Goal: Transaction & Acquisition: Book appointment/travel/reservation

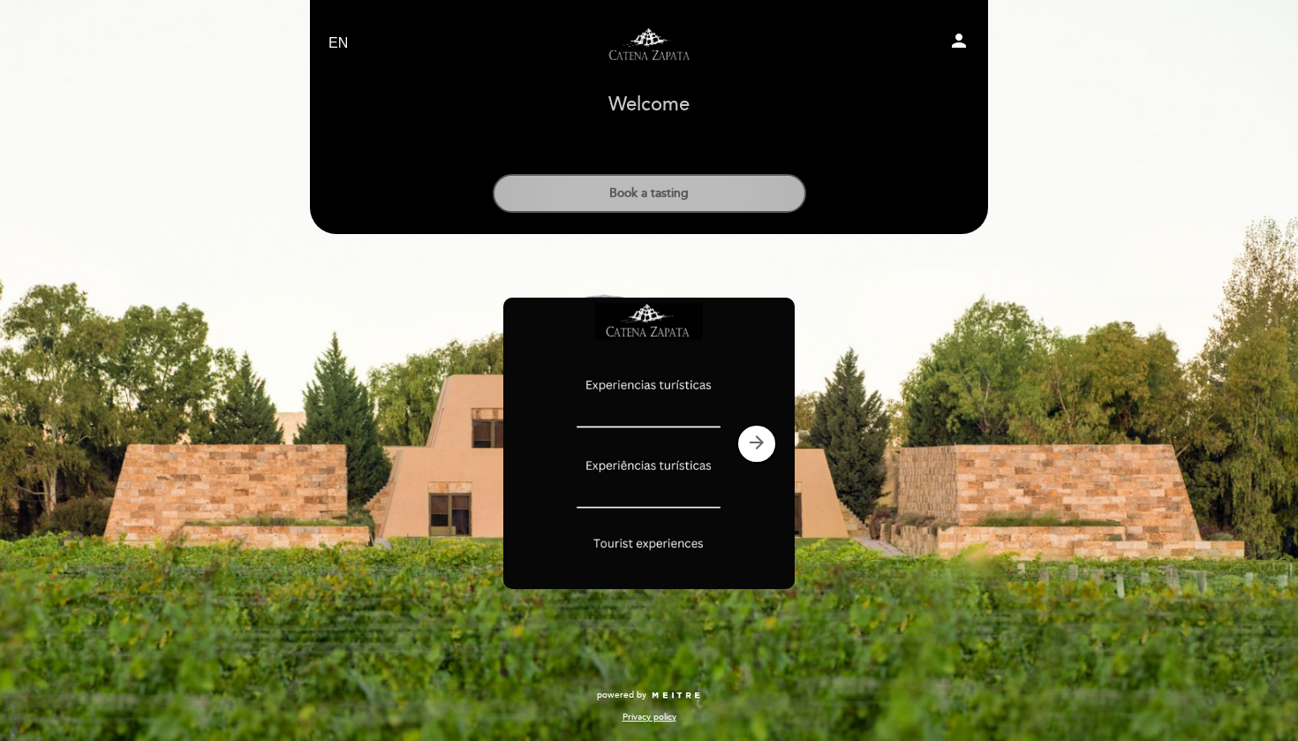
click at [672, 193] on button "Book a tasting" at bounding box center [650, 193] width 314 height 39
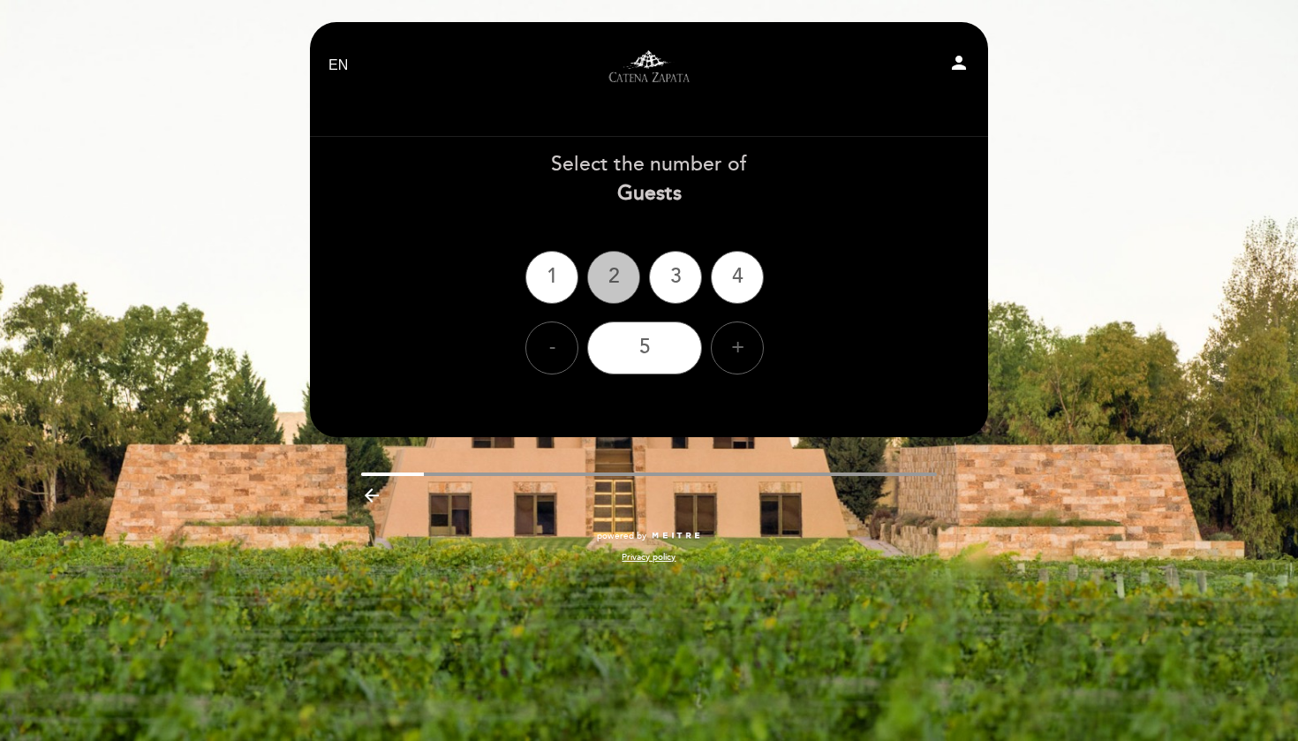
click at [616, 290] on div "2" at bounding box center [613, 277] width 53 height 53
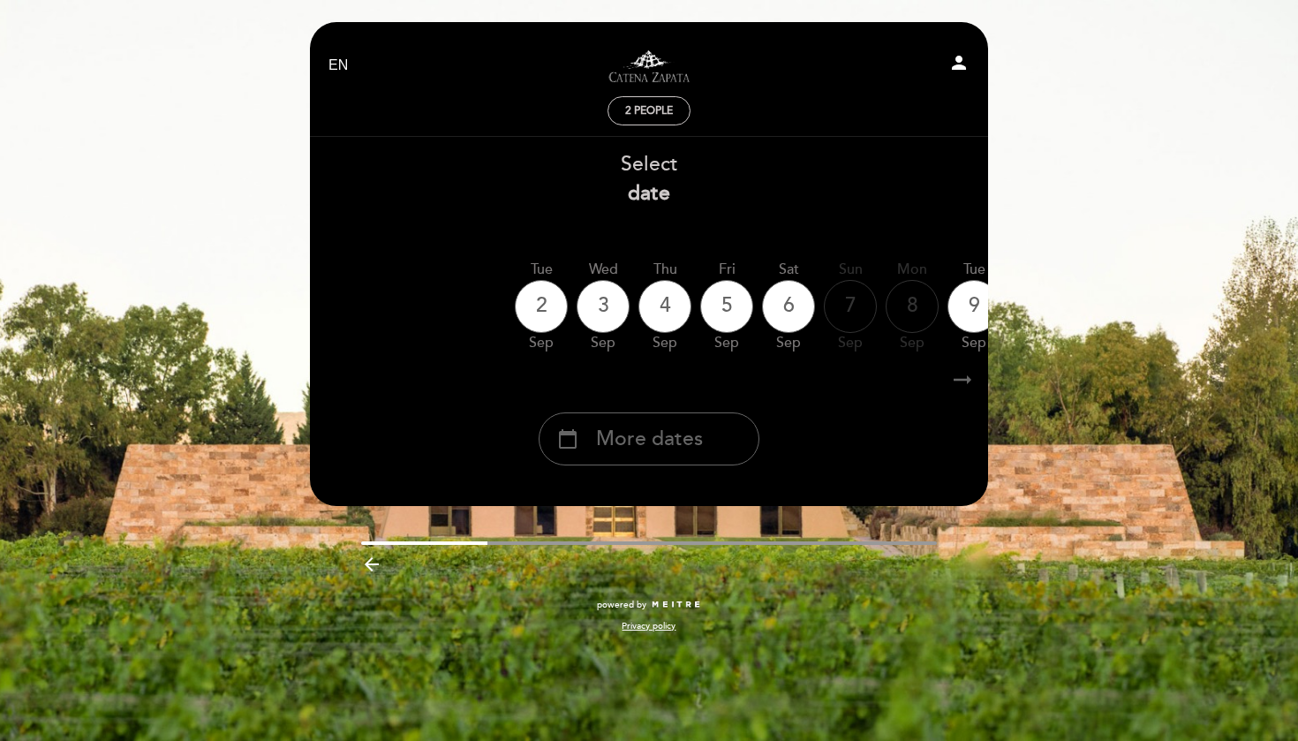
click at [973, 382] on icon "arrow_right_alt" at bounding box center [963, 380] width 26 height 38
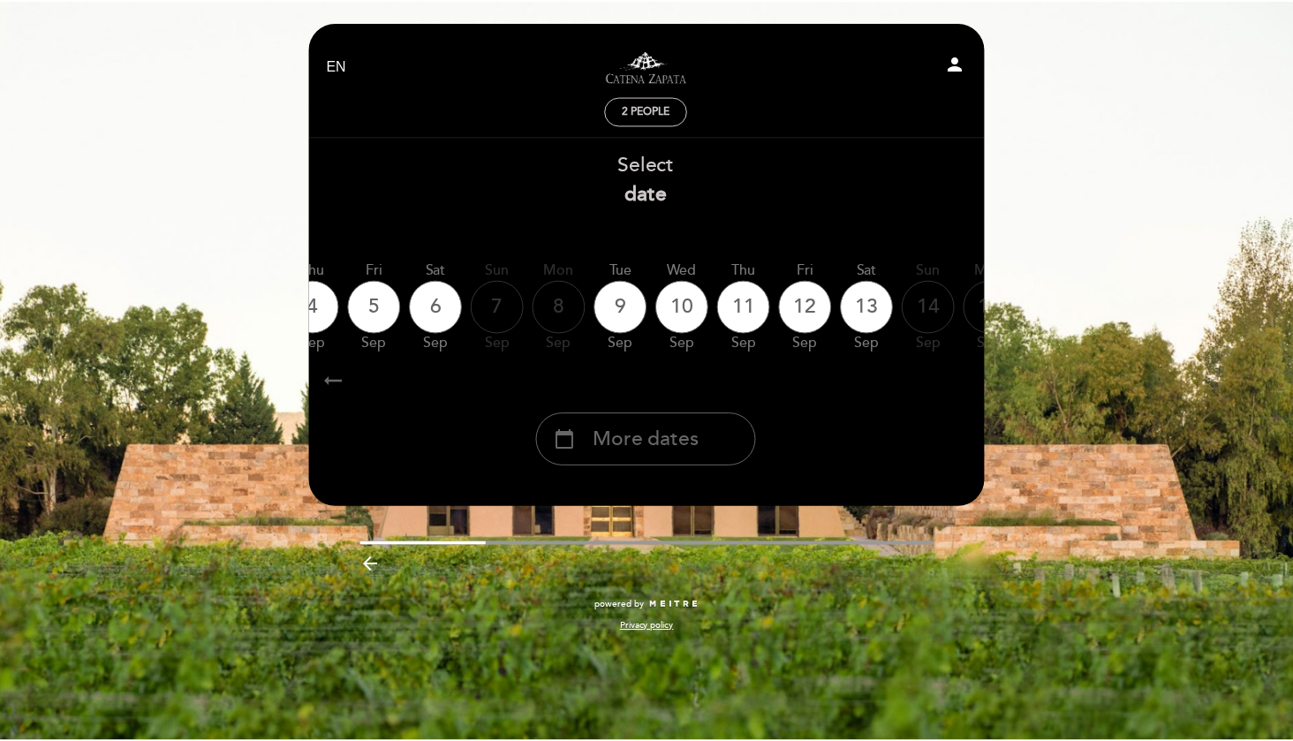
scroll to position [0, 515]
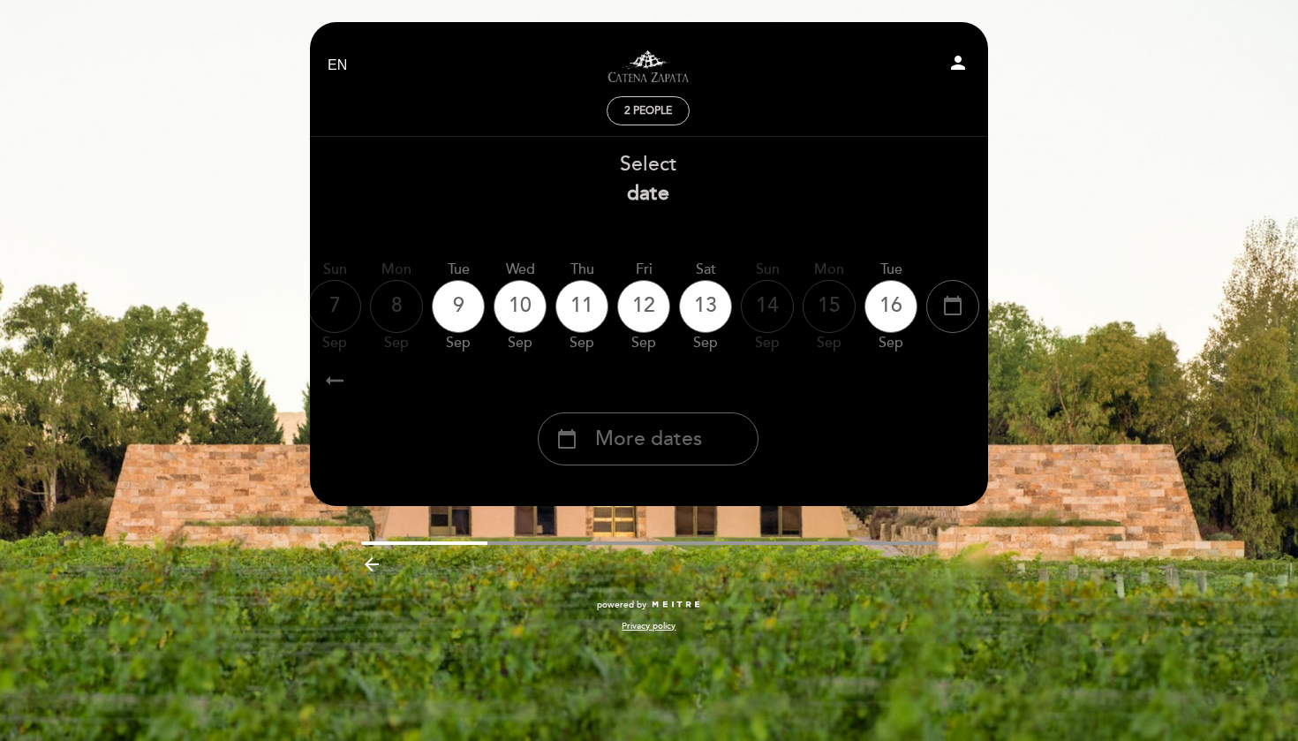
click at [973, 382] on icon "arrow_right_alt" at bounding box center [962, 380] width 26 height 38
click at [958, 300] on icon "calendar_today" at bounding box center [953, 306] width 21 height 30
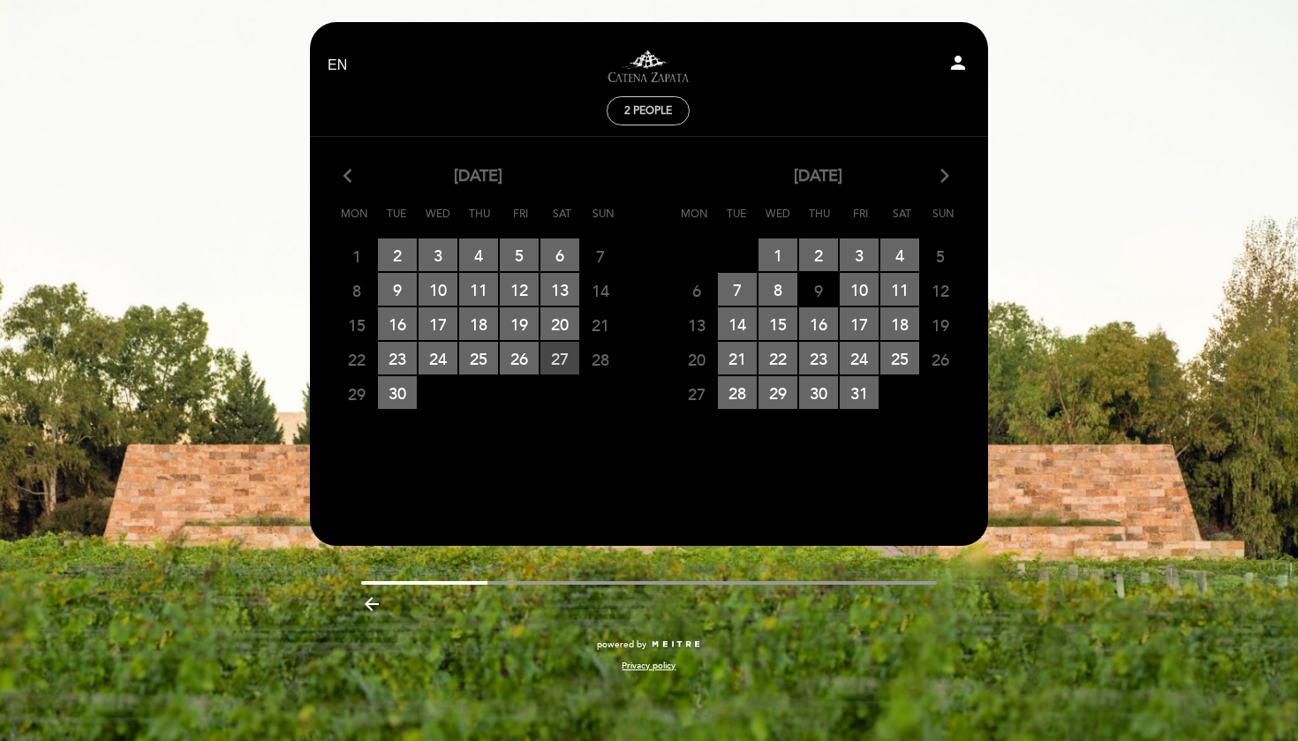
click at [557, 360] on span "27 RESERVATIONS AVAILABLE" at bounding box center [560, 358] width 39 height 33
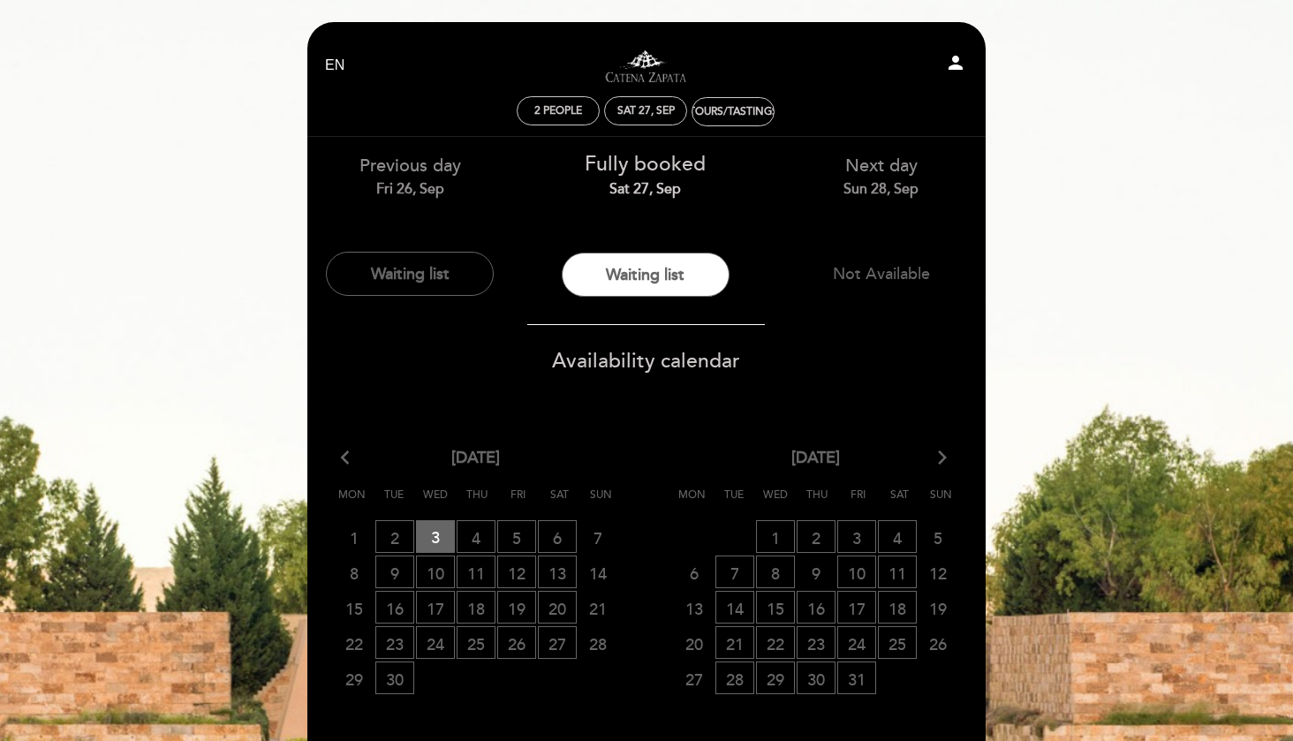
scroll to position [0, 0]
click at [1047, 322] on div "EN ES PT Visitas y degustaciones en La Pirámide person 2 people Sat 27, Sep Tou…" at bounding box center [646, 510] width 1293 height 1020
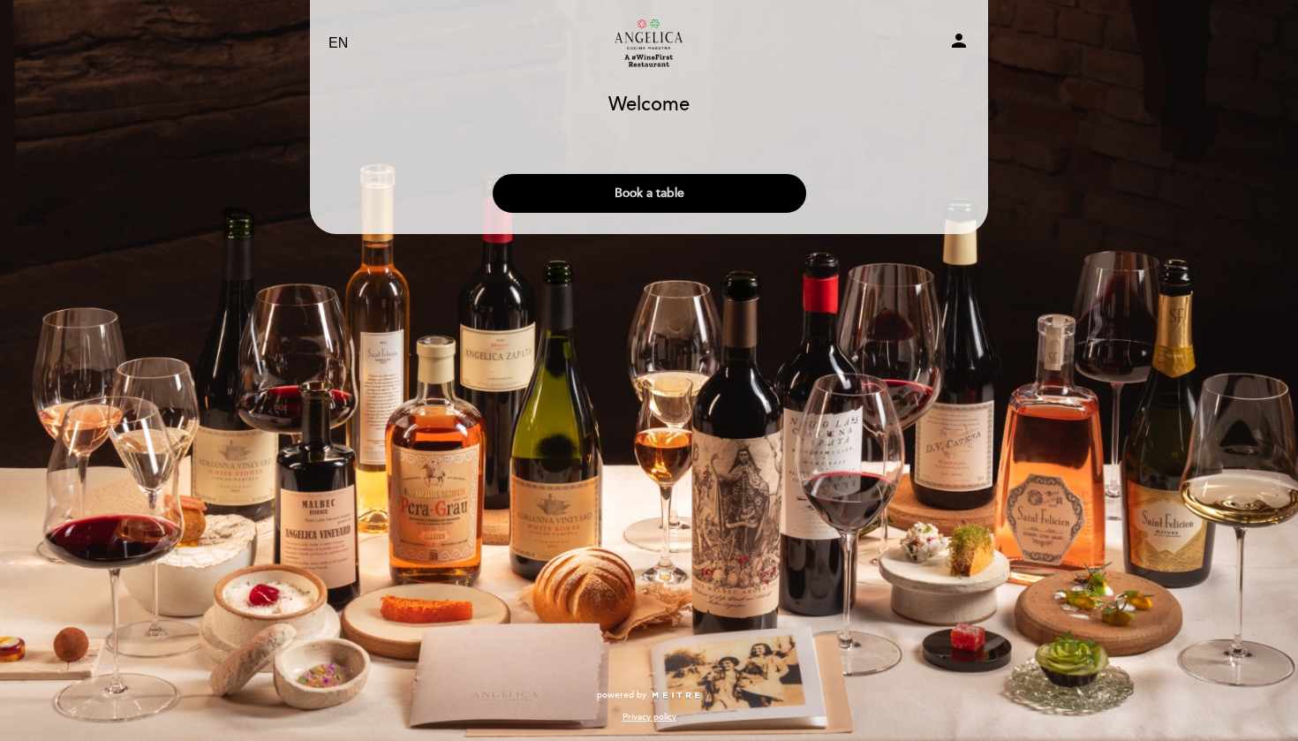
click at [695, 199] on button "Book a table" at bounding box center [650, 193] width 314 height 39
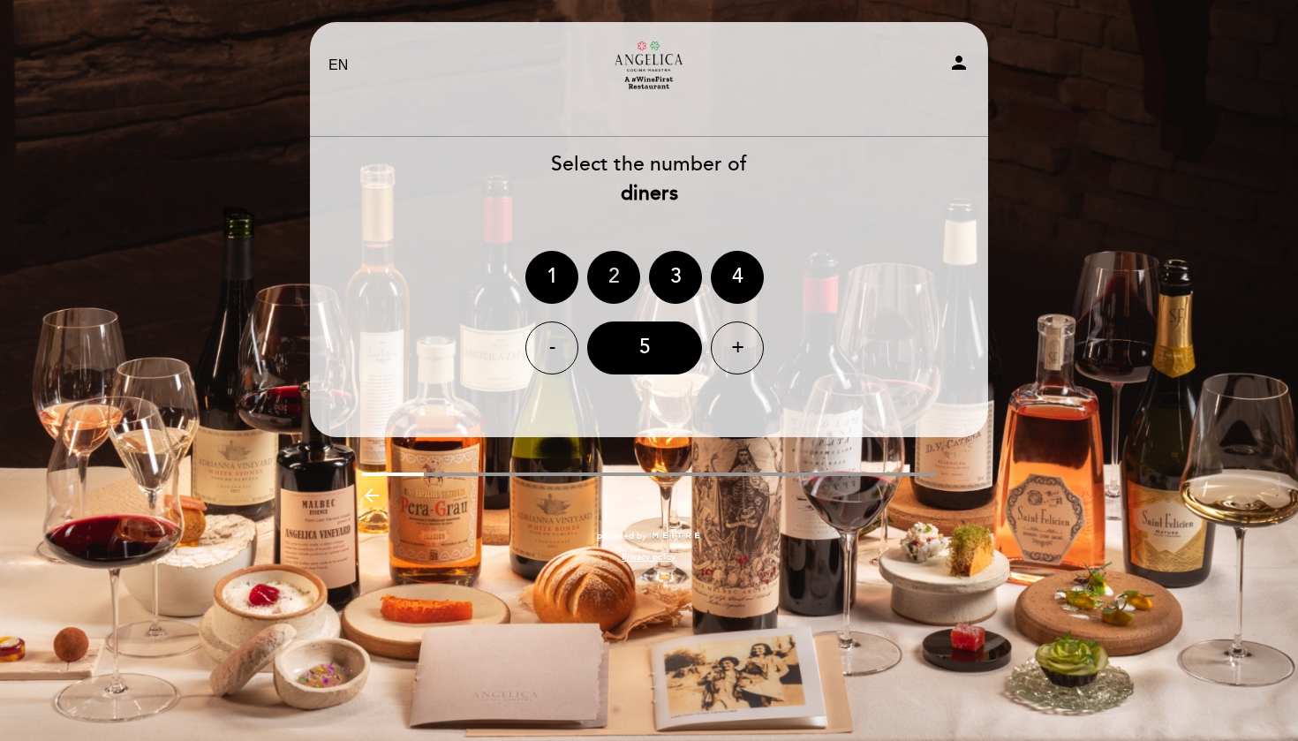
click at [602, 289] on div "2" at bounding box center [613, 277] width 53 height 53
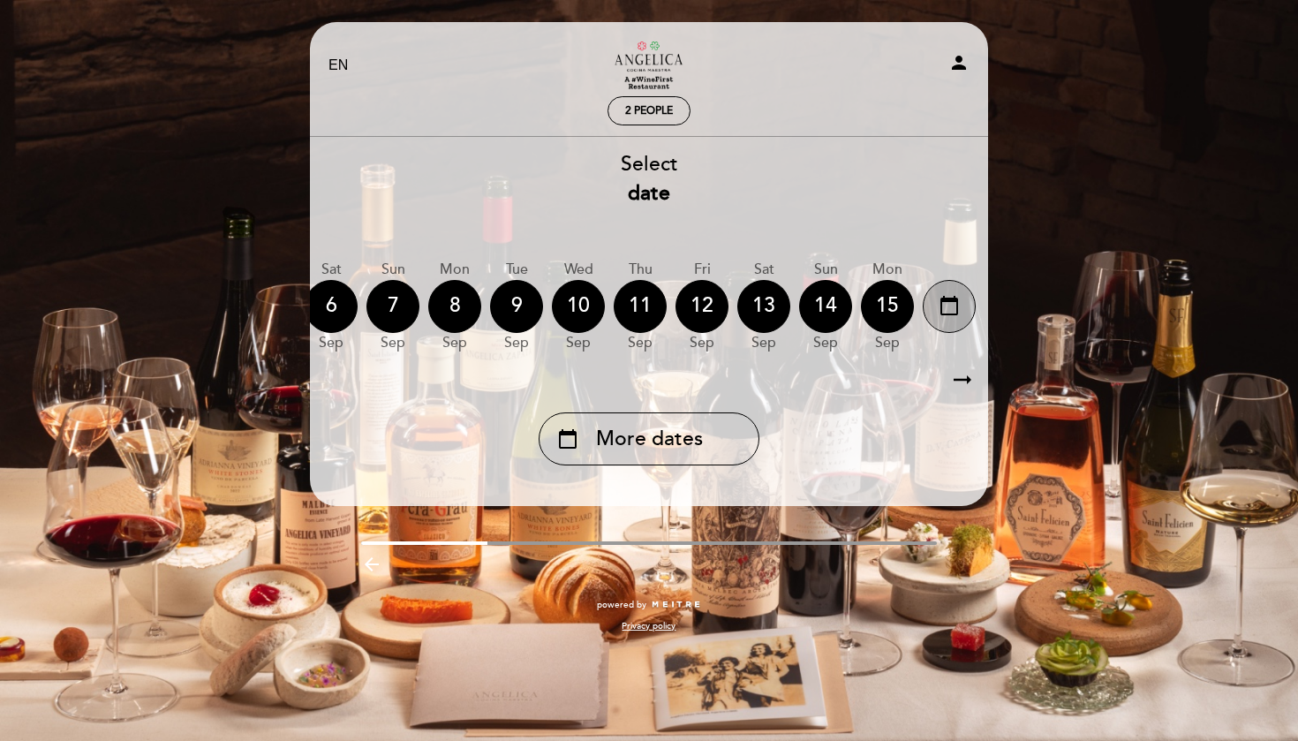
click at [948, 307] on icon "calendar_today" at bounding box center [949, 306] width 21 height 30
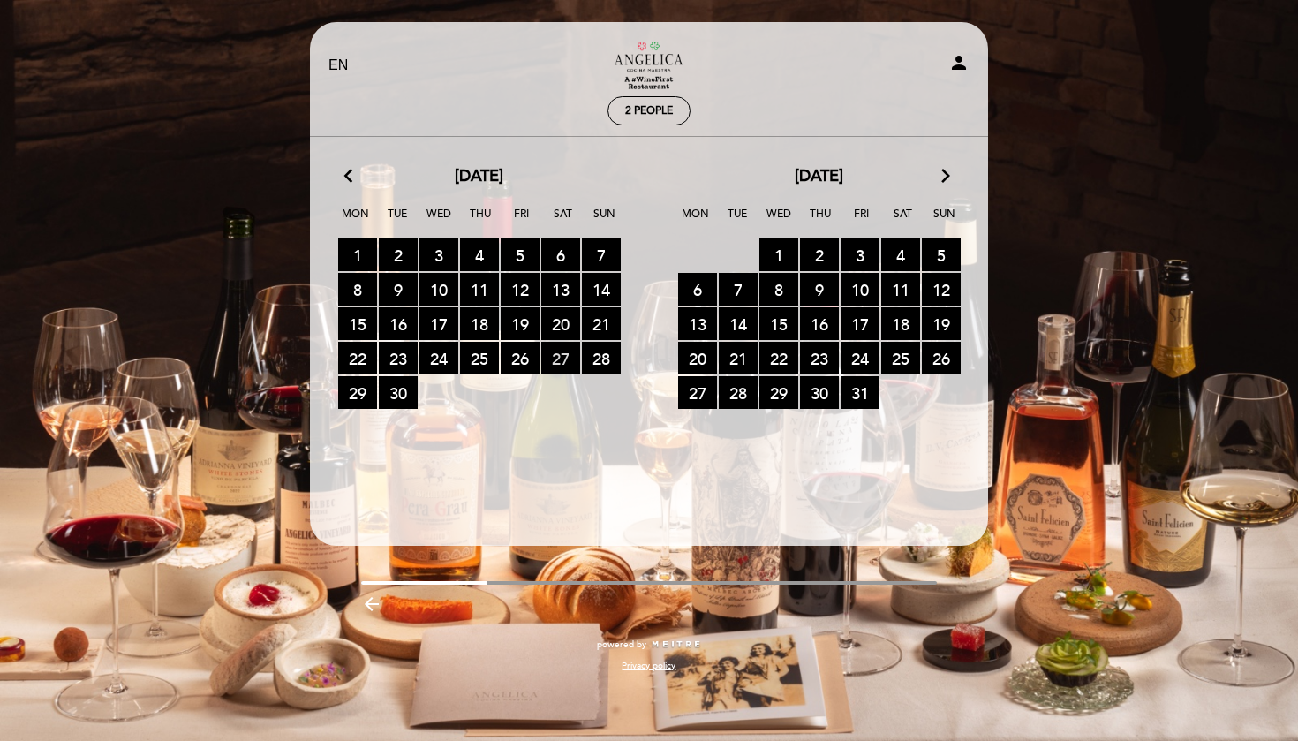
click at [550, 363] on span "27 RESERVATIONS AVAILABLE" at bounding box center [560, 358] width 39 height 33
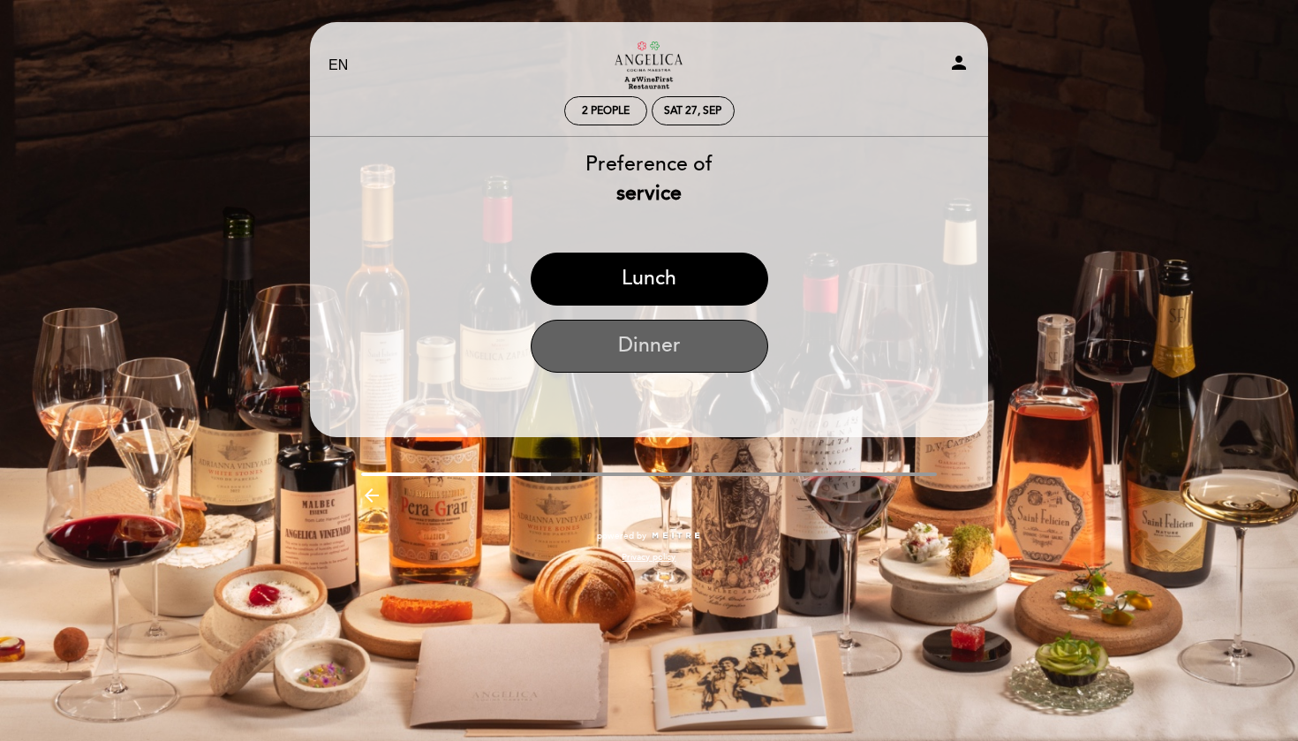
click at [657, 341] on button "Dinner" at bounding box center [650, 346] width 238 height 53
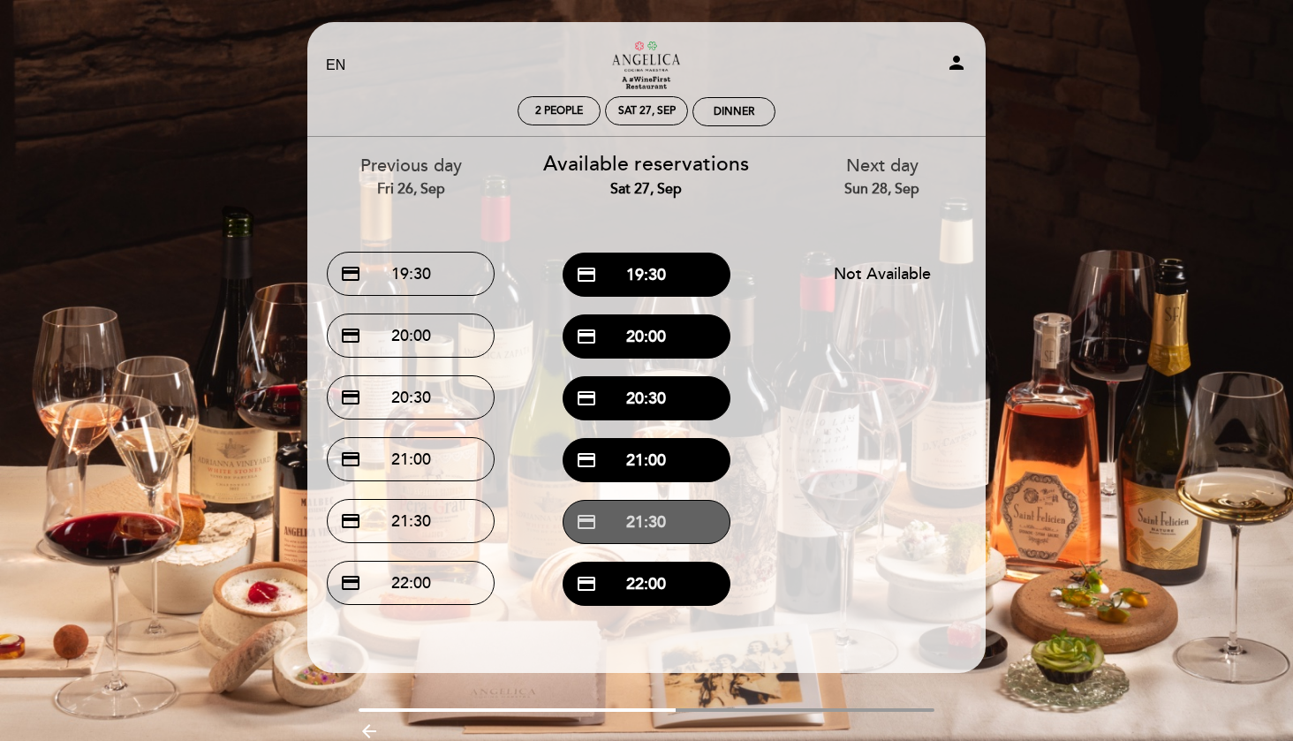
click at [652, 521] on button "credit_card 21:30" at bounding box center [647, 522] width 168 height 44
